Goal: Task Accomplishment & Management: Manage account settings

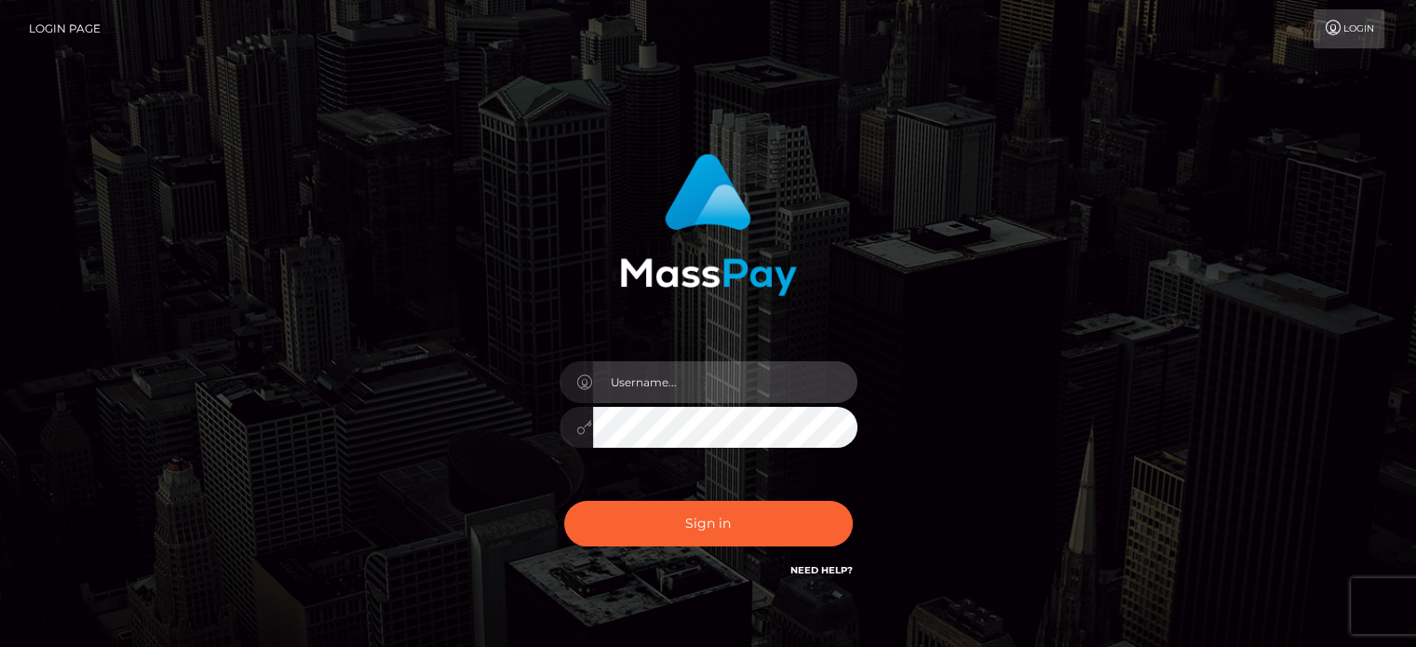
click at [747, 374] on input "text" at bounding box center [725, 382] width 264 height 42
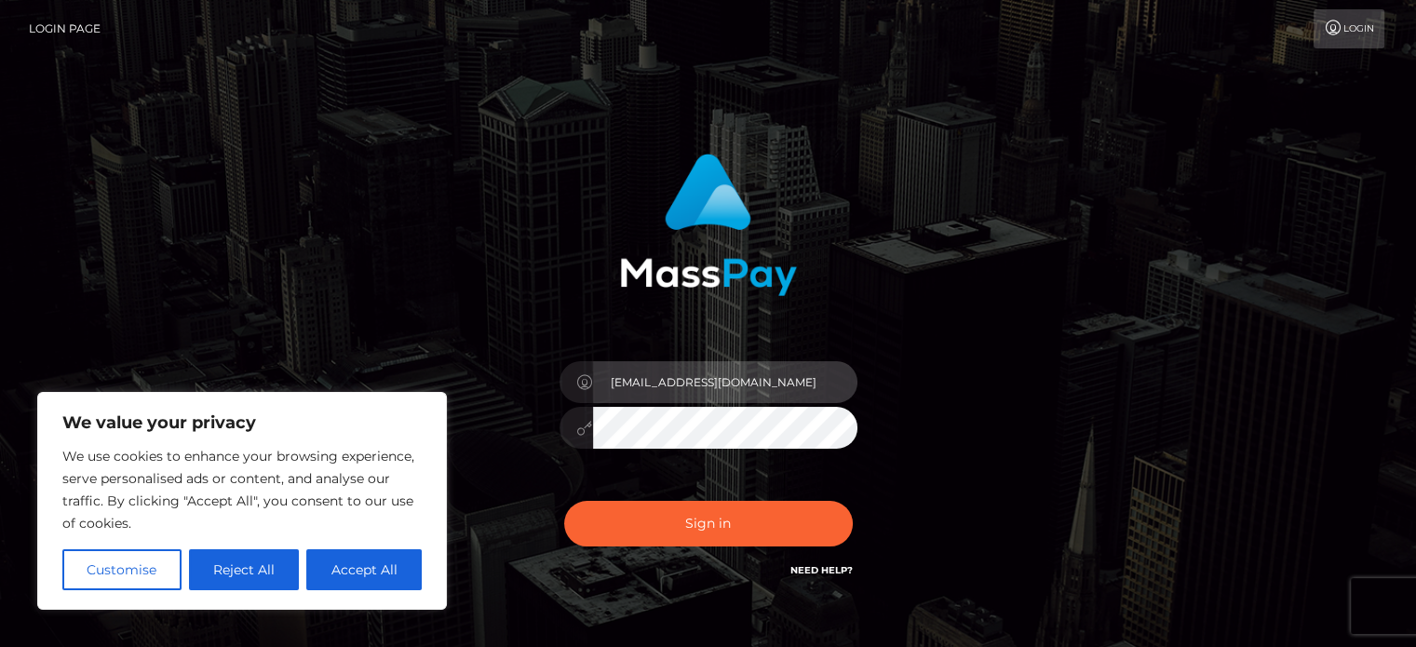
type input "[EMAIL_ADDRESS][DOMAIN_NAME]"
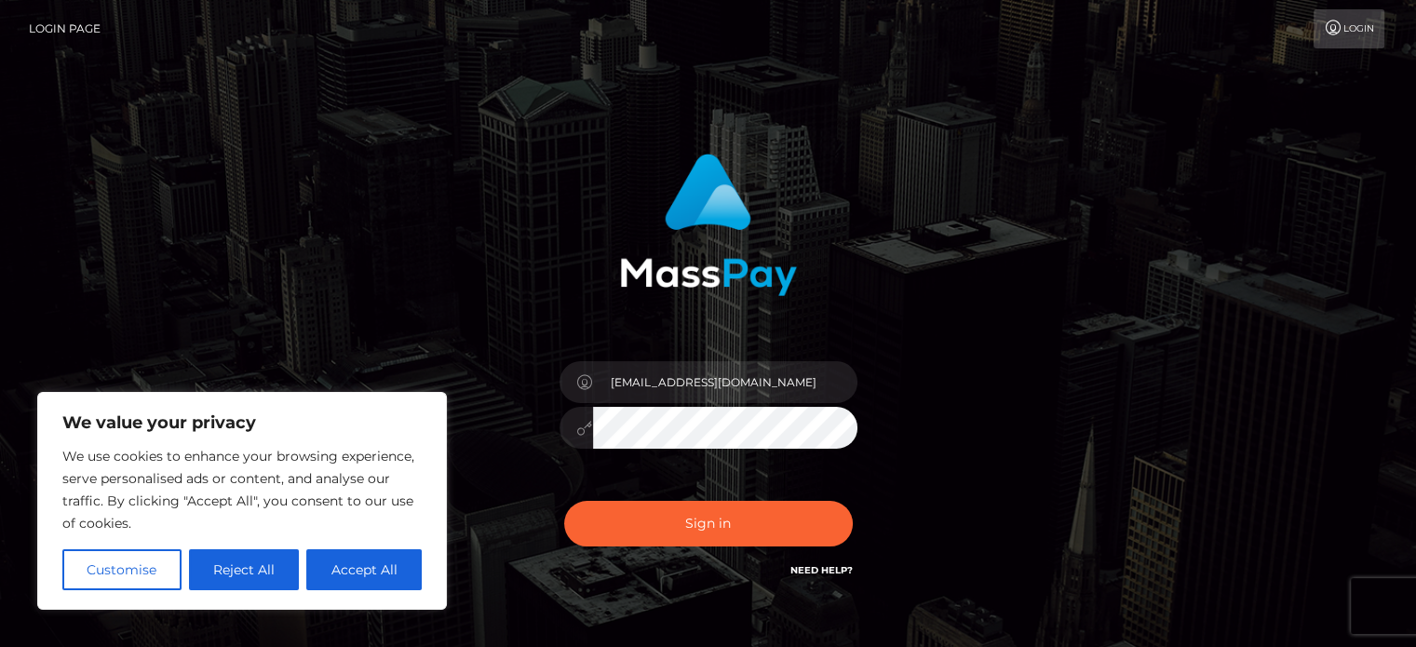
click at [564, 501] on button "Sign in" at bounding box center [708, 524] width 289 height 46
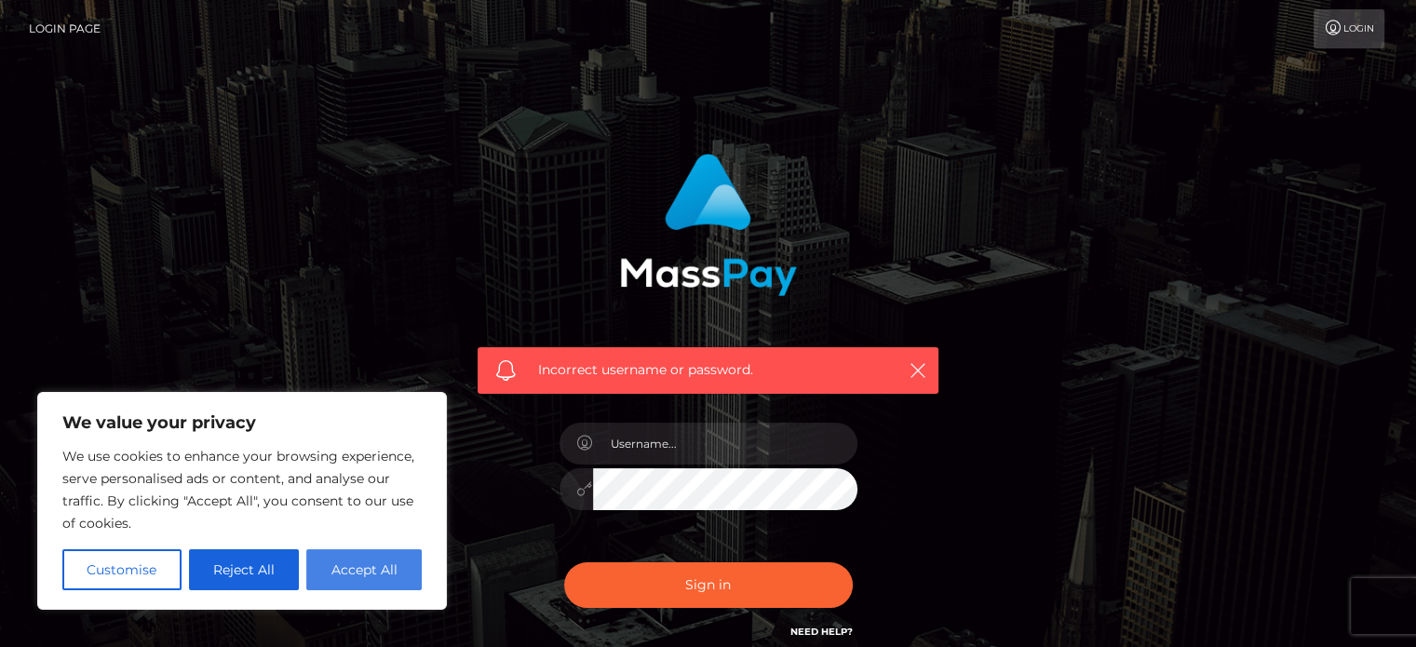
click at [399, 558] on button "Accept All" at bounding box center [363, 569] width 115 height 41
checkbox input "true"
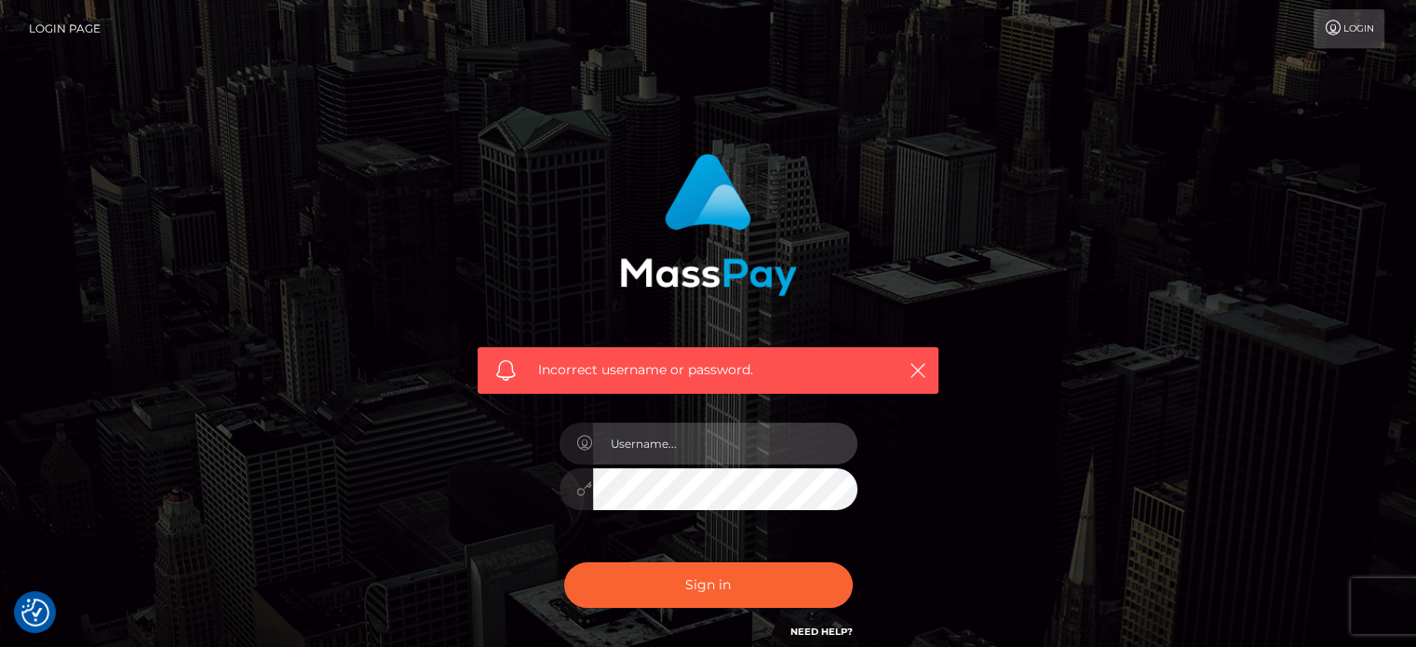
click at [735, 433] on input "text" at bounding box center [725, 444] width 264 height 42
type input "[EMAIL_ADDRESS][DOMAIN_NAME]"
click at [564, 562] on button "Sign in" at bounding box center [708, 585] width 289 height 46
